Goal: Task Accomplishment & Management: Manage account settings

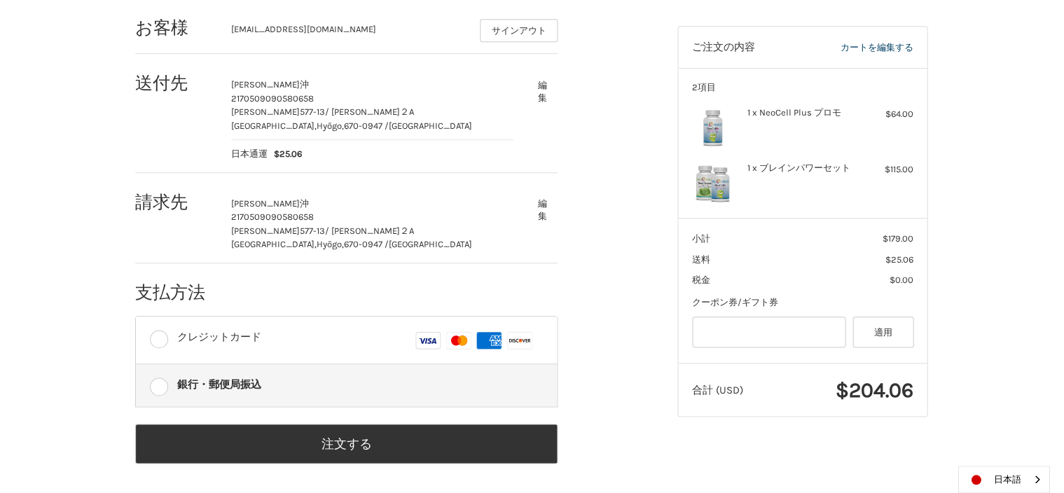
scroll to position [197, 0]
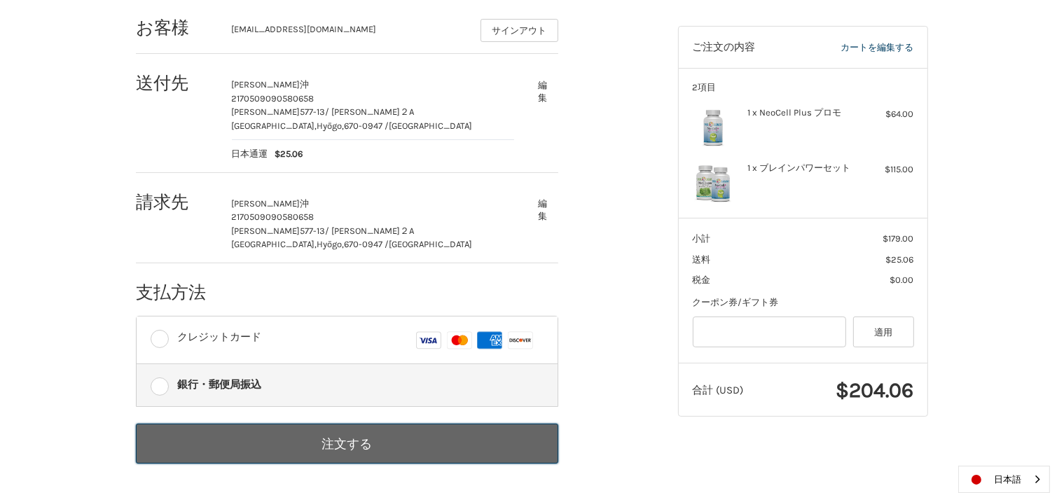
click at [518, 442] on button "注文する" at bounding box center [347, 444] width 422 height 40
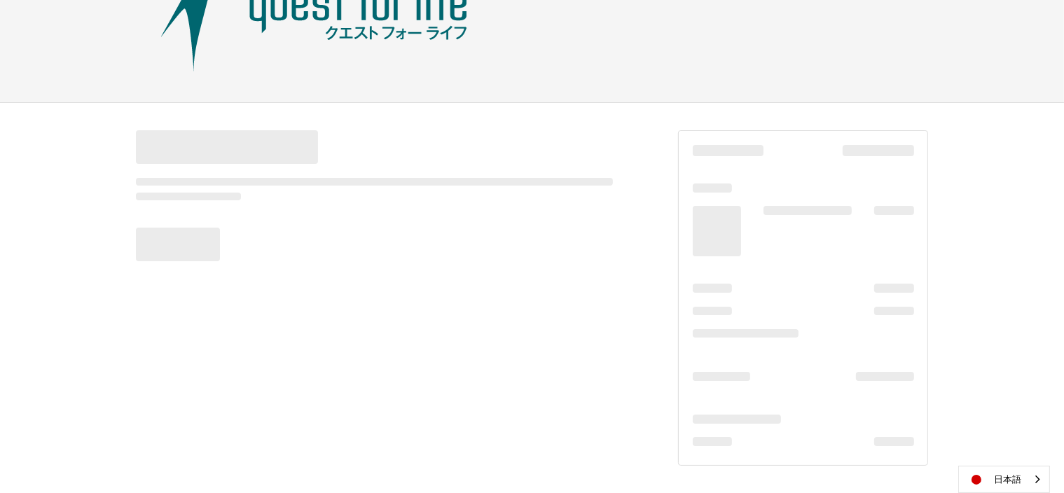
scroll to position [92, 0]
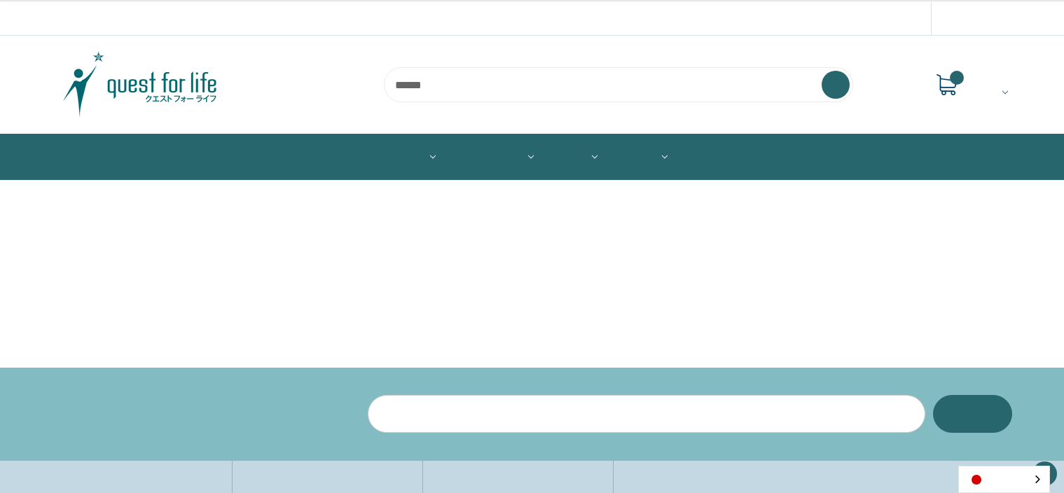
scroll to position [261, 0]
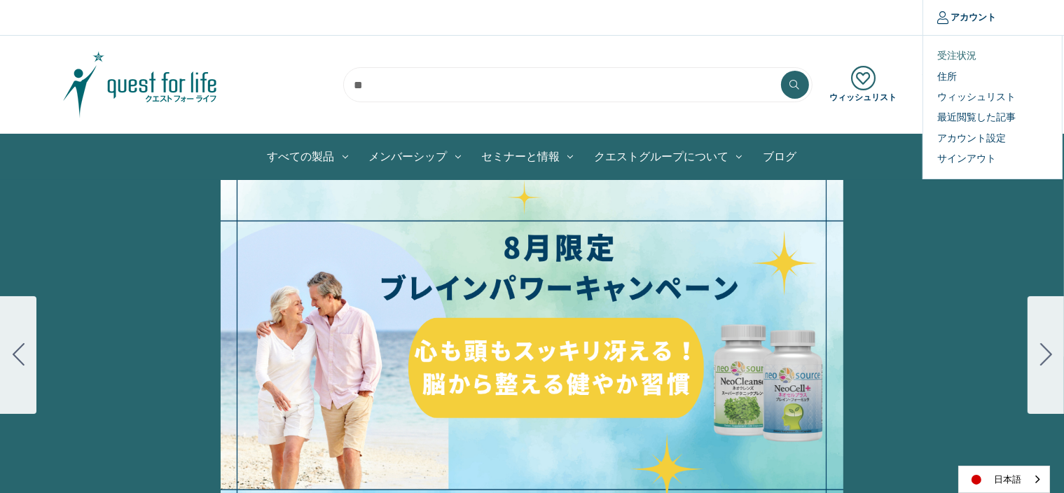
click at [963, 59] on link "受注状況" at bounding box center [992, 56] width 139 height 20
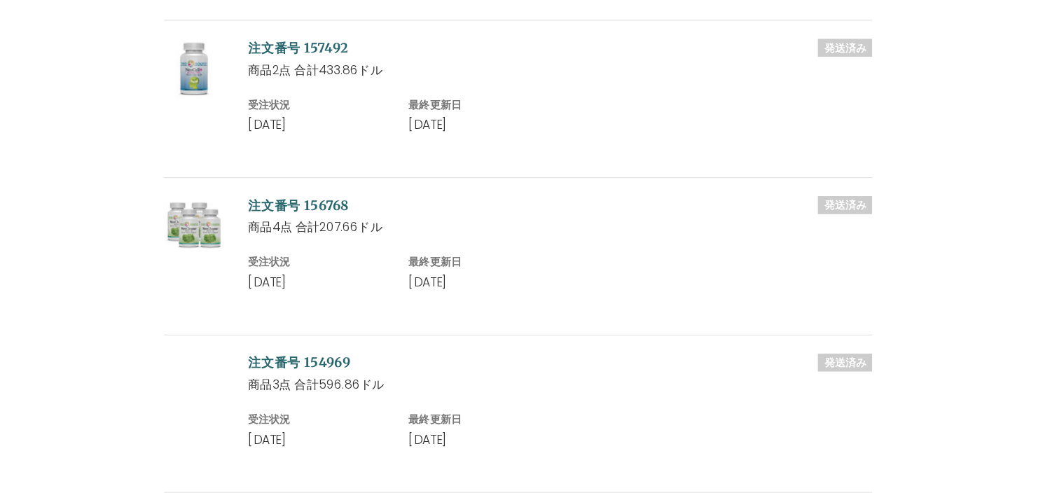
scroll to position [593, 0]
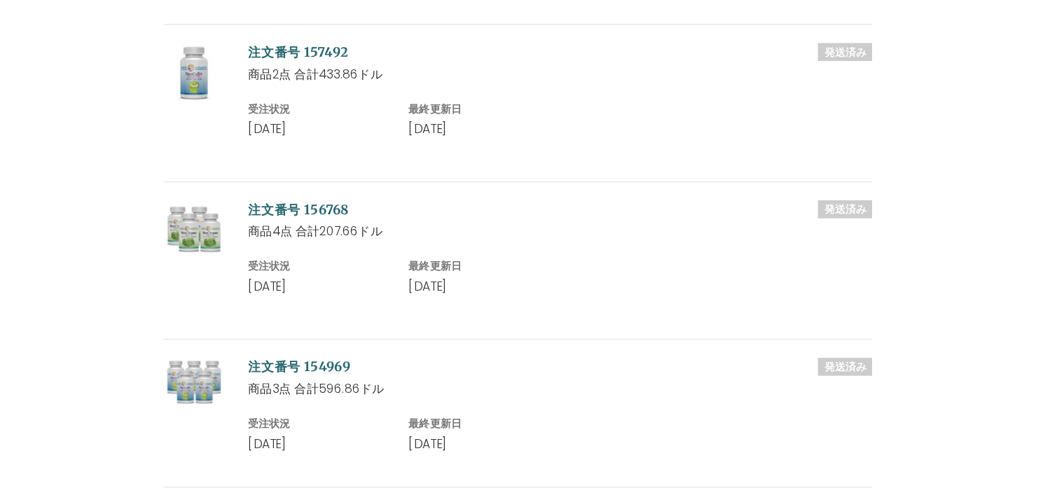
click at [627, 289] on li "発送済み 注文番号 154969 商品3点 合計596.86ドル 受注状況 2024年1月22日 最終更新日 2024年1月23日" at bounding box center [532, 337] width 577 height 121
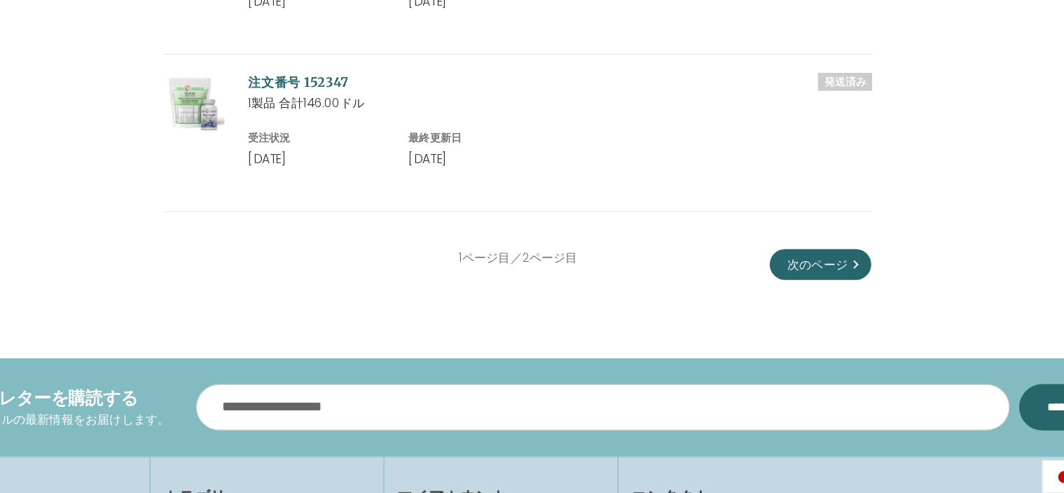
scroll to position [1366, 0]
click at [779, 298] on link "次のページ" at bounding box center [778, 307] width 83 height 25
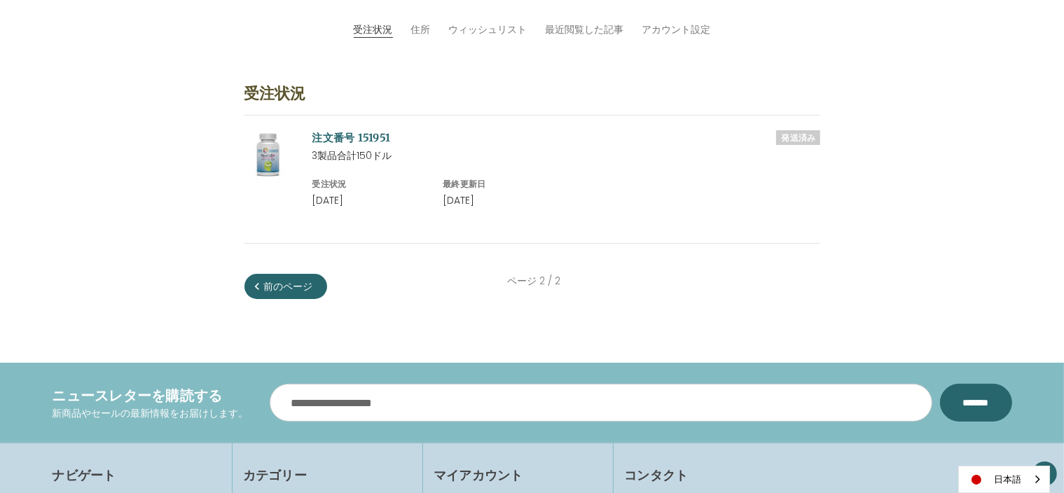
scroll to position [242, 0]
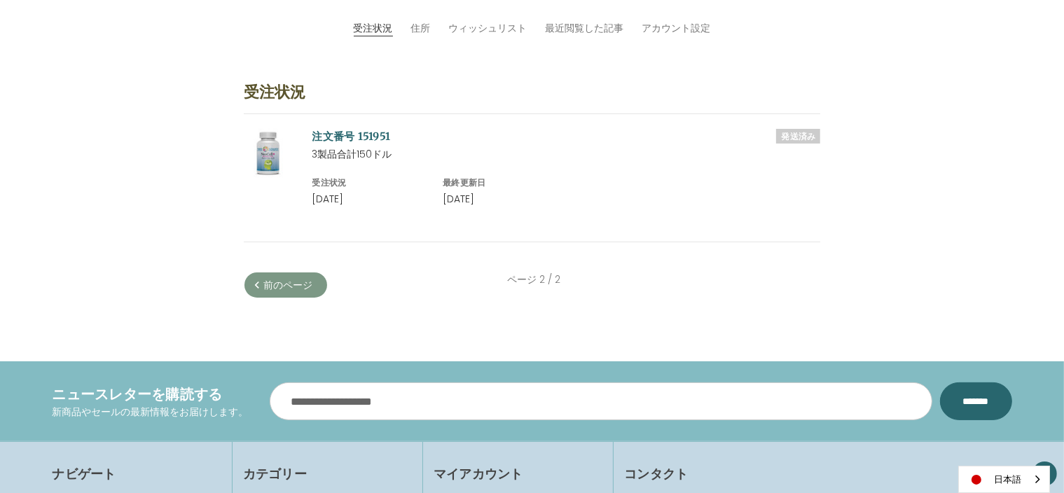
click at [302, 284] on link "前のページ" at bounding box center [286, 285] width 83 height 25
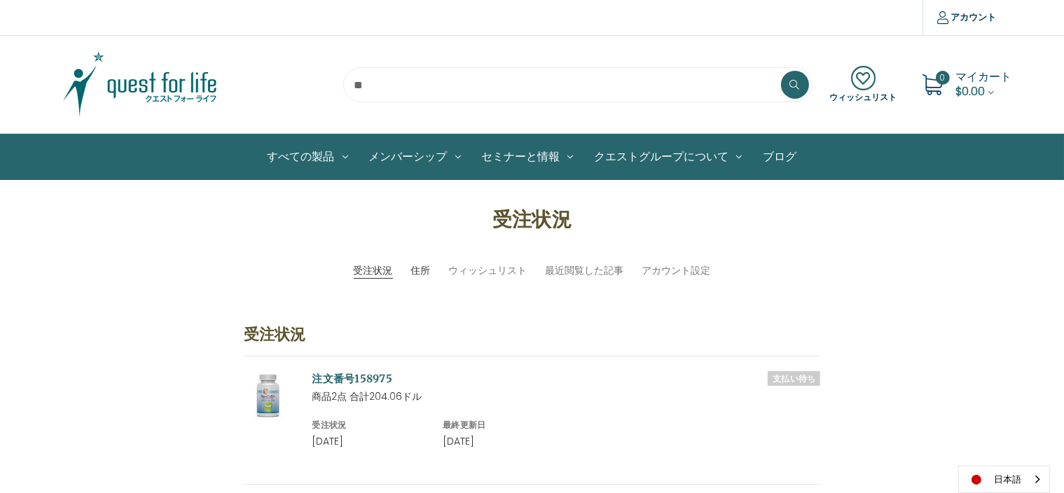
click at [416, 270] on link "住所" at bounding box center [421, 270] width 20 height 15
